Goal: Task Accomplishment & Management: Use online tool/utility

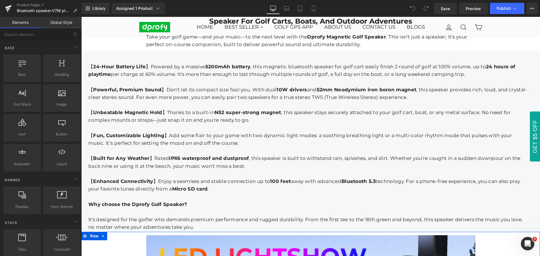
scroll to position [788, 0]
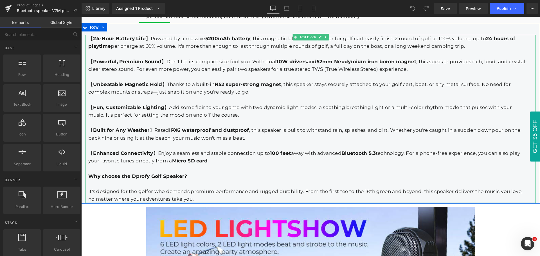
click at [319, 104] on div "【 Fun, Customizable Lighting 】Add some flair to your game with two dynamic ligh…" at bounding box center [307, 111] width 439 height 15
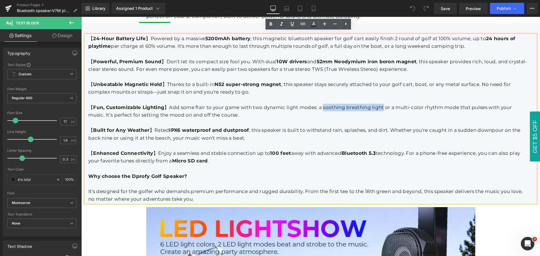
drag, startPoint x: 320, startPoint y: 104, endPoint x: 381, endPoint y: 105, distance: 60.8
click at [381, 105] on div "【 Fun, Customizable Lighting 】Add some flair to your game with two dynamic ligh…" at bounding box center [307, 111] width 439 height 15
click at [269, 26] on icon at bounding box center [271, 24] width 7 height 7
drag, startPoint x: 396, startPoint y: 105, endPoint x: 459, endPoint y: 105, distance: 63.1
click at [459, 105] on div "【 Fun, Customizable Lighting 】Add some flair to your game with two dynamic ligh…" at bounding box center [307, 111] width 439 height 15
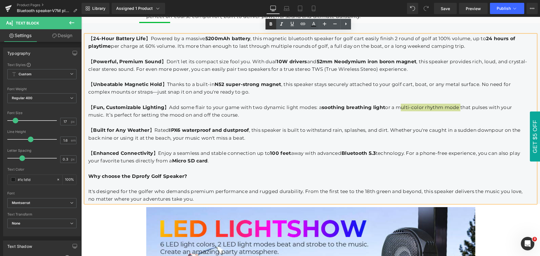
click at [269, 26] on icon at bounding box center [271, 24] width 7 height 7
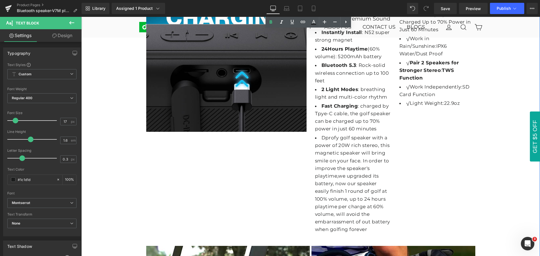
scroll to position [1295, 0]
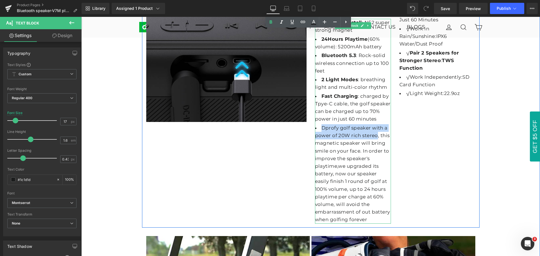
drag, startPoint x: 320, startPoint y: 125, endPoint x: 374, endPoint y: 131, distance: 54.9
click at [374, 131] on li "Dprofy golf speaker with a power of 20W rich stereo, this magnetic speaker will…" at bounding box center [353, 174] width 76 height 100
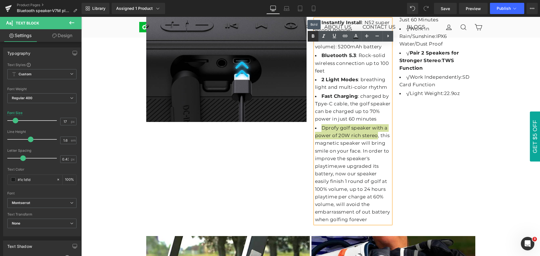
click at [314, 37] on icon at bounding box center [313, 36] width 7 height 7
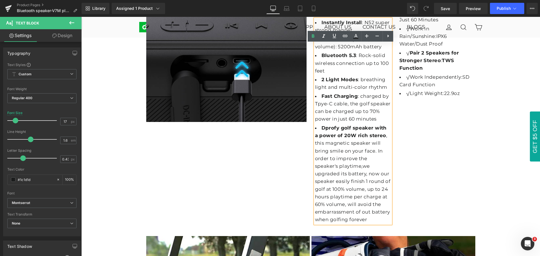
click at [462, 147] on div "Image Clear Powerful Sound Heading Dual Full-range Drivers Bring 20W Premium So…" at bounding box center [311, 90] width 338 height 275
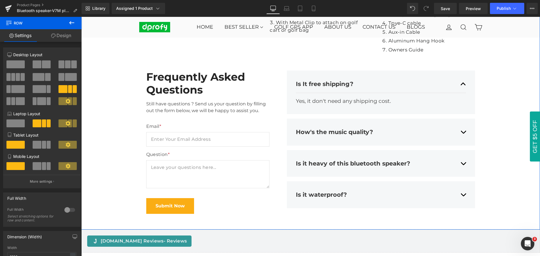
scroll to position [2055, 0]
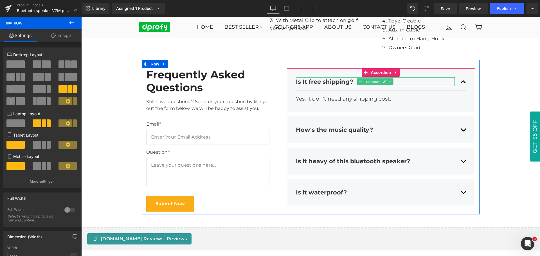
click at [328, 78] on span "Is It free shipping?" at bounding box center [324, 81] width 57 height 7
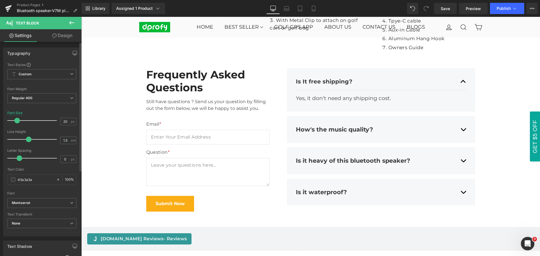
click at [17, 121] on span at bounding box center [17, 121] width 6 height 6
type input "21"
click at [17, 121] on span at bounding box center [18, 121] width 6 height 6
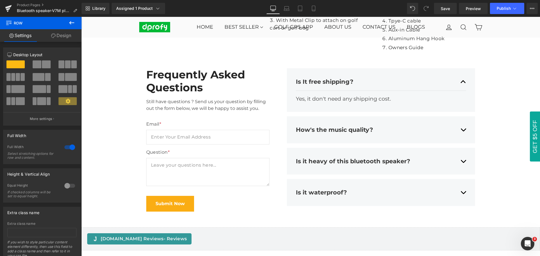
click at [74, 24] on icon at bounding box center [71, 22] width 7 height 7
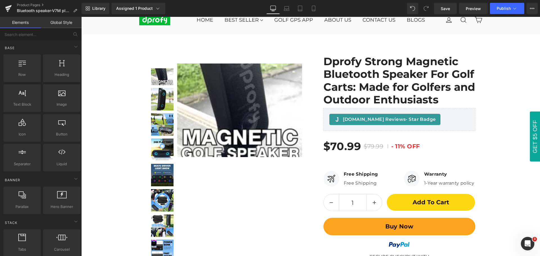
scroll to position [0, 0]
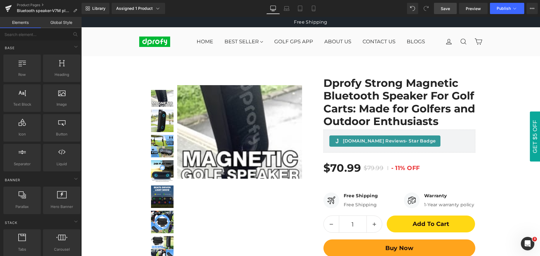
click at [446, 10] on span "Save" at bounding box center [445, 9] width 9 height 6
click at [446, 11] on span "Save" at bounding box center [445, 9] width 9 height 6
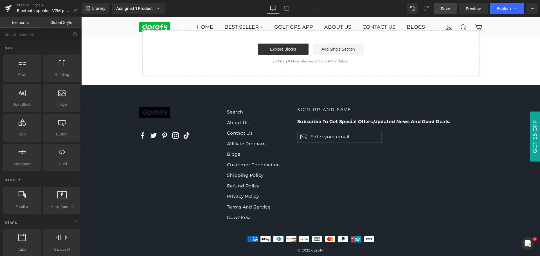
scroll to position [2314, 0]
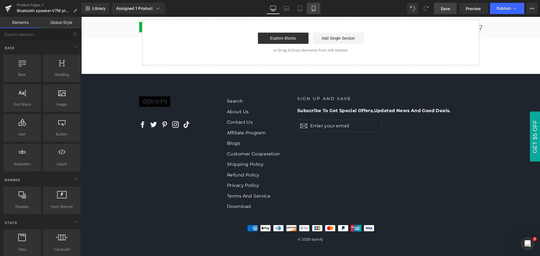
click at [314, 10] on icon at bounding box center [313, 10] width 3 height 0
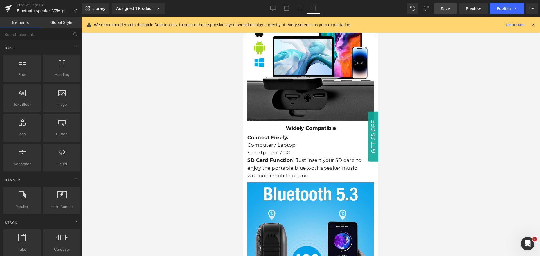
scroll to position [1532, 0]
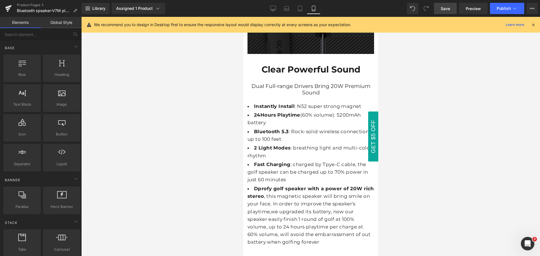
click at [533, 24] on icon at bounding box center [533, 24] width 5 height 5
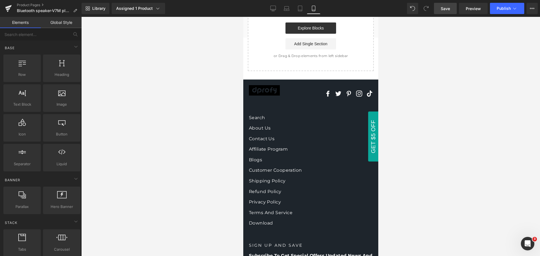
scroll to position [3458, 0]
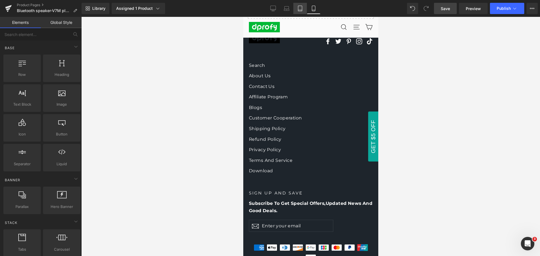
click at [299, 10] on icon at bounding box center [301, 9] width 6 height 6
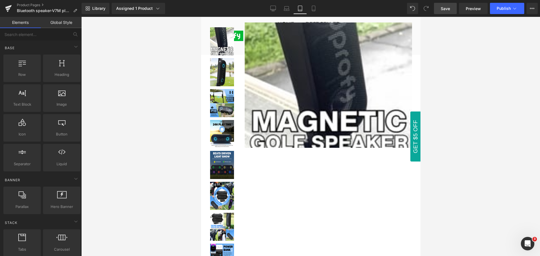
scroll to position [0, 0]
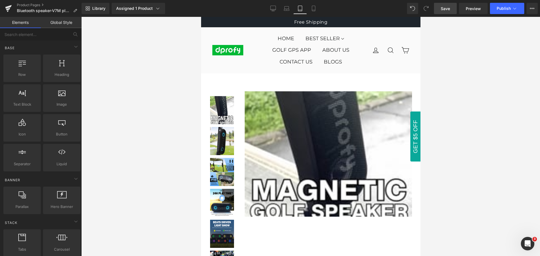
drag, startPoint x: 419, startPoint y: 211, endPoint x: 627, endPoint y: 54, distance: 260.5
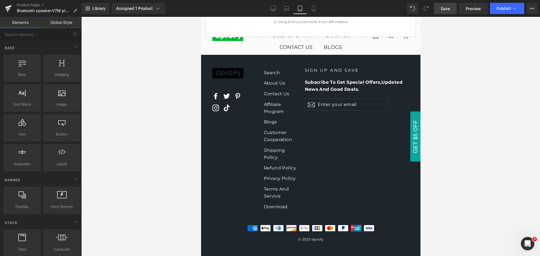
scroll to position [4093, 0]
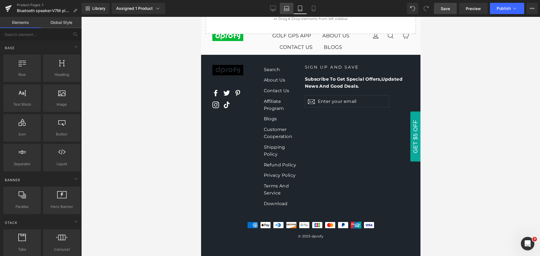
click at [287, 10] on icon at bounding box center [287, 9] width 6 height 6
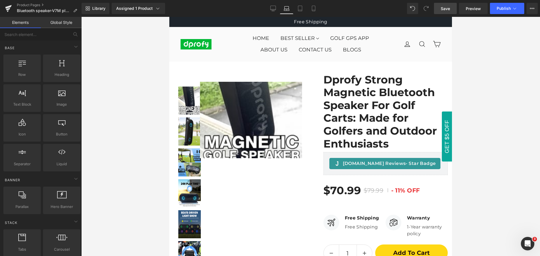
scroll to position [0, 0]
click at [272, 8] on icon at bounding box center [273, 9] width 6 height 6
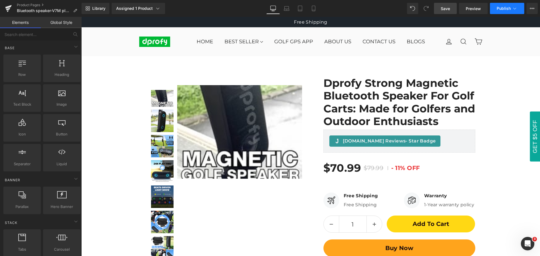
click at [507, 9] on span "Publish" at bounding box center [504, 8] width 14 height 5
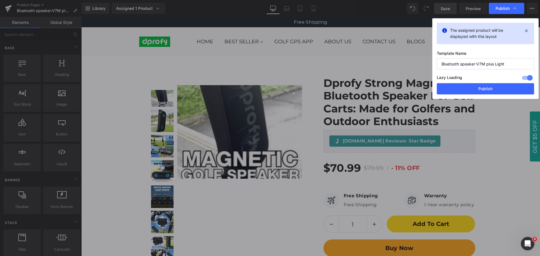
click at [507, 9] on span "Publish" at bounding box center [503, 8] width 14 height 5
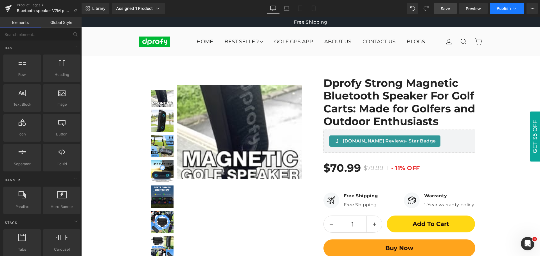
click at [507, 9] on span "Publish" at bounding box center [504, 8] width 14 height 5
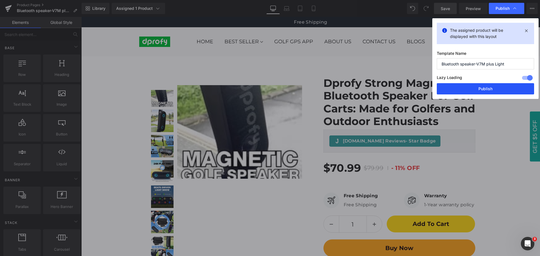
drag, startPoint x: 491, startPoint y: 92, endPoint x: 440, endPoint y: 23, distance: 86.0
click at [0, 0] on button "Publish" at bounding box center [0, 0] width 0 height 0
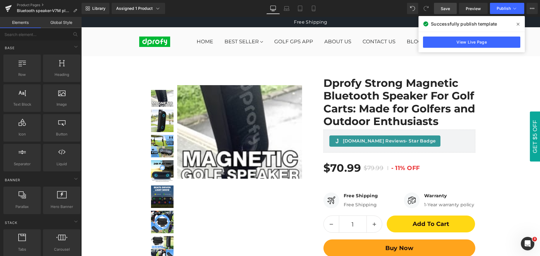
click at [354, 178] on icon at bounding box center [352, 179] width 3 height 3
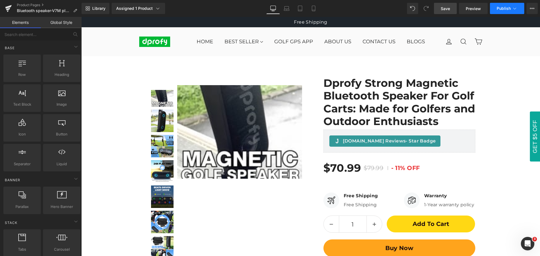
click at [506, 10] on span "Publish" at bounding box center [504, 8] width 14 height 5
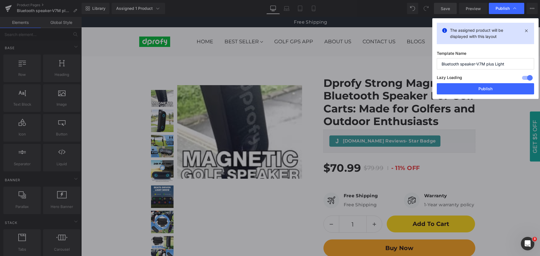
click at [266, 195] on span "Publish" at bounding box center [263, 198] width 6 height 7
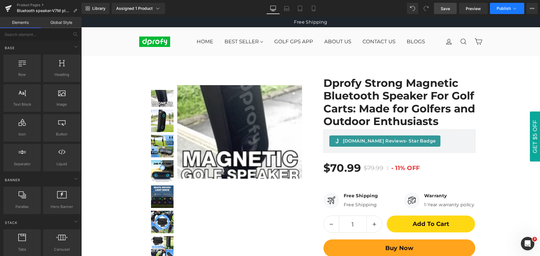
click at [506, 10] on span "Publish" at bounding box center [504, 8] width 14 height 5
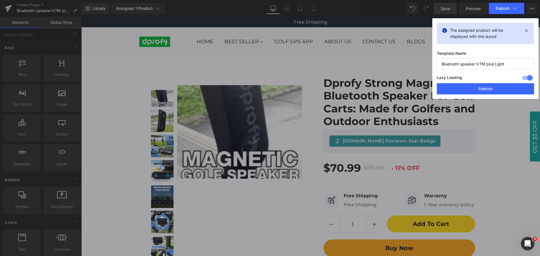
click at [327, 249] on span "Publish" at bounding box center [326, 250] width 1 height 2
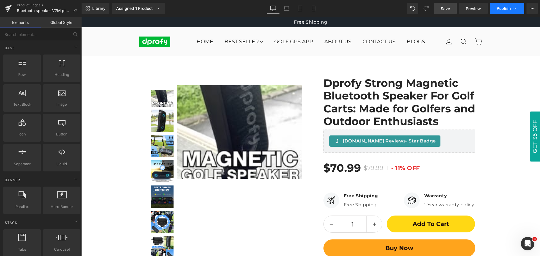
click at [506, 10] on span "Publish" at bounding box center [504, 8] width 14 height 5
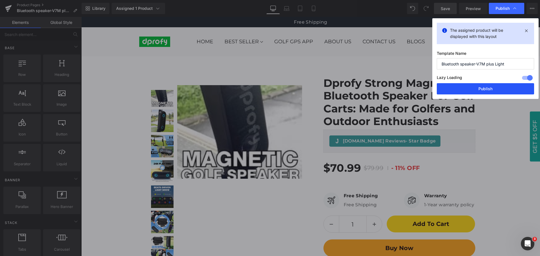
click at [491, 90] on button "Publish" at bounding box center [485, 88] width 97 height 11
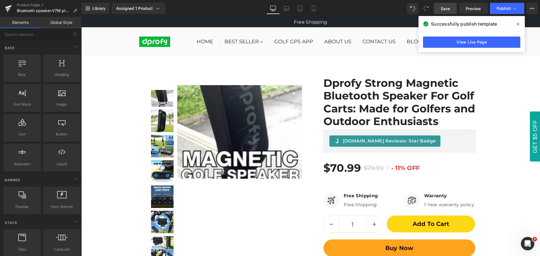
click at [0, 0] on icon at bounding box center [0, 0] width 0 height 0
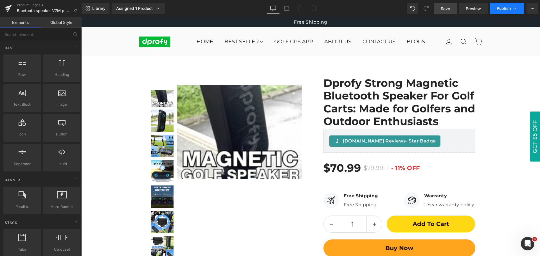
click at [508, 9] on span "Publish" at bounding box center [504, 8] width 14 height 5
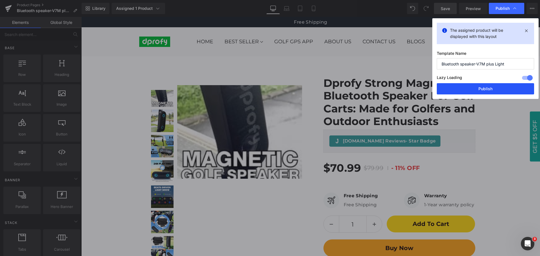
click at [495, 91] on button "Publish" at bounding box center [485, 88] width 97 height 11
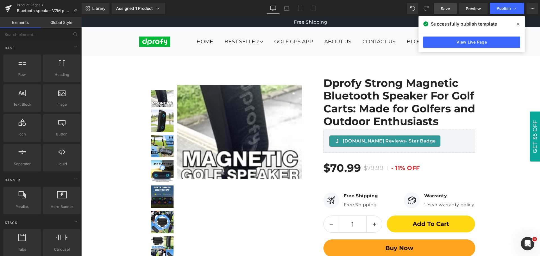
click at [0, 0] on icon at bounding box center [0, 0] width 0 height 0
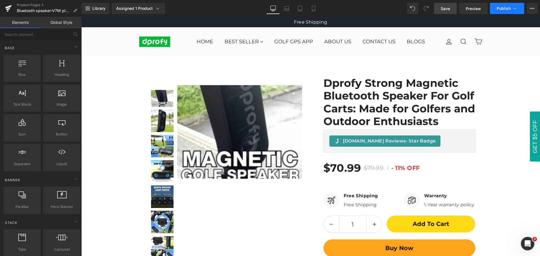
click at [505, 10] on span "Publish" at bounding box center [504, 8] width 14 height 5
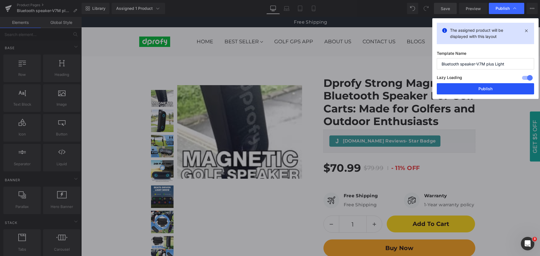
drag, startPoint x: 489, startPoint y: 91, endPoint x: 407, endPoint y: 74, distance: 83.2
click at [489, 91] on button "Publish" at bounding box center [485, 88] width 97 height 11
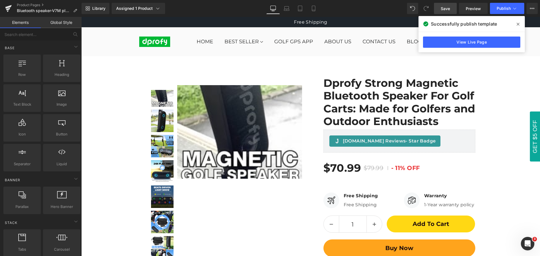
click at [518, 23] on icon at bounding box center [518, 24] width 3 height 5
